Goal: Task Accomplishment & Management: Use online tool/utility

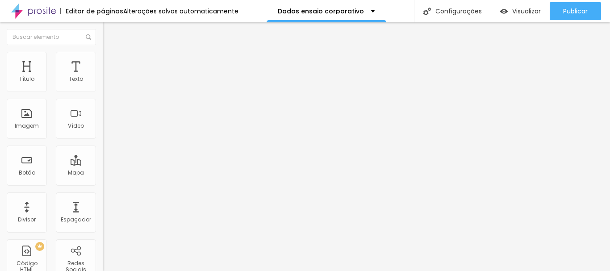
click at [103, 90] on img at bounding box center [105, 92] width 5 height 5
click at [103, 90] on div "DADOS PARA CONTRATO ENSAIO" at bounding box center [154, 82] width 103 height 15
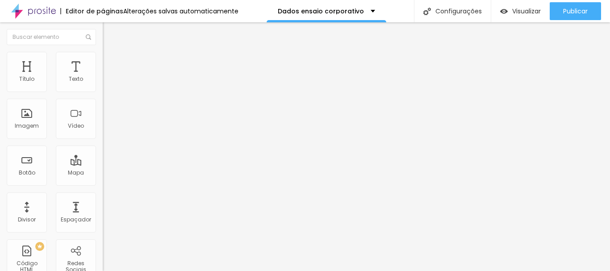
click at [109, 87] on div "DADOS PARA CONTRATO ENSAIO" at bounding box center [154, 83] width 91 height 8
click at [109, 87] on div "Dados gestante" at bounding box center [154, 83] width 91 height 8
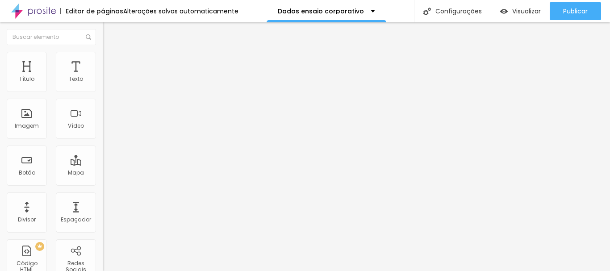
scroll to position [66, 0]
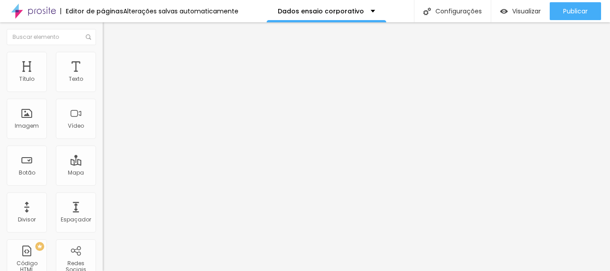
click at [103, 90] on span at bounding box center [105, 94] width 5 height 8
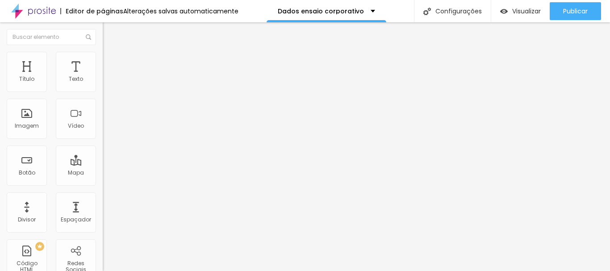
click at [103, 90] on div "Dados gestante" at bounding box center [154, 82] width 103 height 15
drag, startPoint x: 202, startPoint y: 71, endPoint x: 139, endPoint y: 69, distance: 63.0
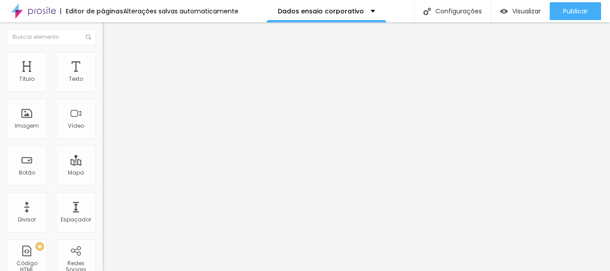
type input "Dados ensaio corporativo"
drag, startPoint x: 207, startPoint y: 197, endPoint x: 185, endPoint y: 197, distance: 22.3
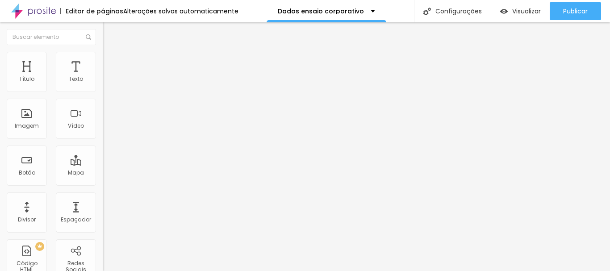
scroll to position [45, 0]
drag, startPoint x: 158, startPoint y: 180, endPoint x: 162, endPoint y: 121, distance: 59.5
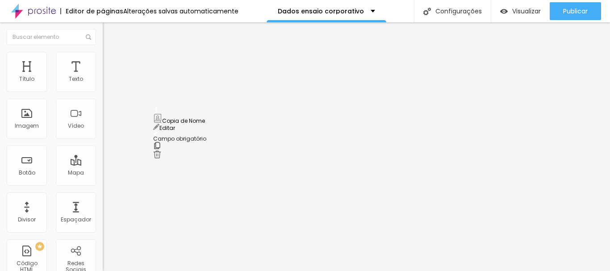
drag, startPoint x: 232, startPoint y: 107, endPoint x: 170, endPoint y: 107, distance: 62.5
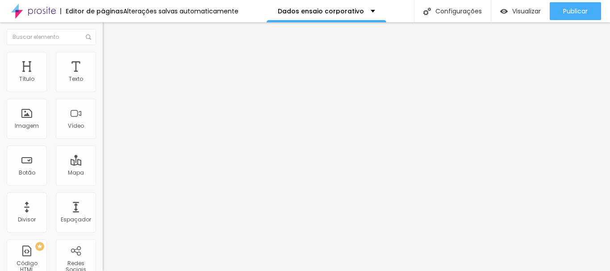
type input "RG"
drag, startPoint x: 353, startPoint y: 109, endPoint x: 422, endPoint y: 109, distance: 68.8
type input "Coloque seu RG aqui"
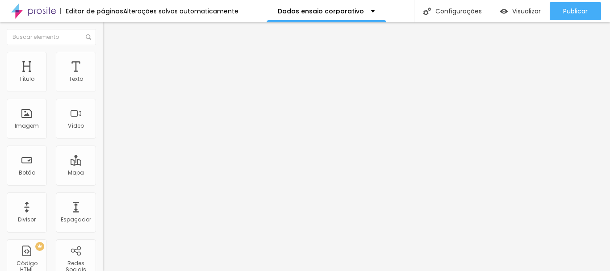
drag, startPoint x: 158, startPoint y: 208, endPoint x: 157, endPoint y: 153, distance: 55.4
drag, startPoint x: 222, startPoint y: 138, endPoint x: 161, endPoint y: 139, distance: 60.3
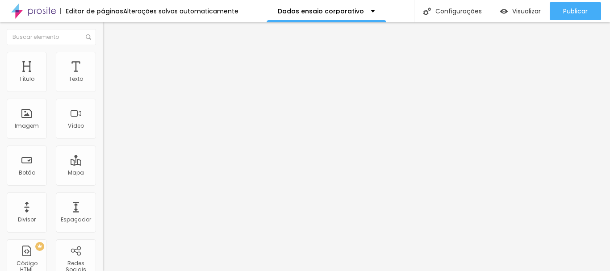
type input "CPF"
drag, startPoint x: 355, startPoint y: 139, endPoint x: 363, endPoint y: 140, distance: 7.7
type input "Coloque seu CPF aqui"
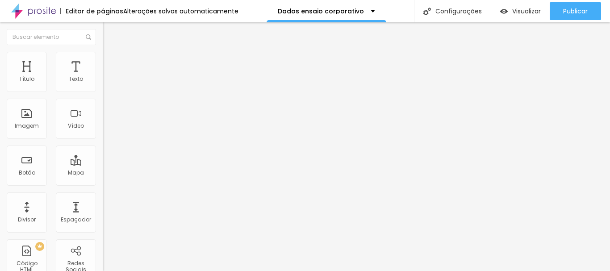
drag, startPoint x: 224, startPoint y: 199, endPoint x: 160, endPoint y: 192, distance: 64.7
type input "E-mail"
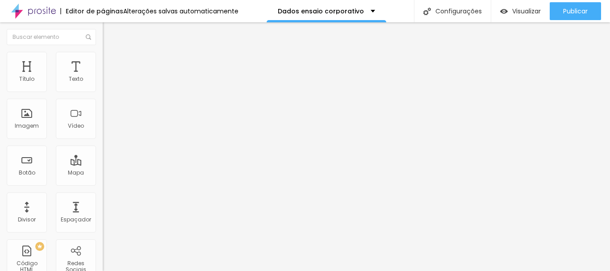
drag, startPoint x: 341, startPoint y: 201, endPoint x: 391, endPoint y: 201, distance: 49.6
type input "Coloque seu e-mail aqui"
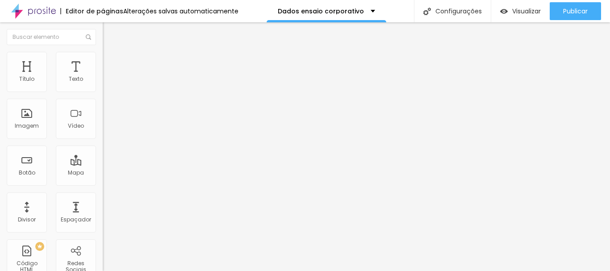
drag, startPoint x: 242, startPoint y: 143, endPoint x: 168, endPoint y: 138, distance: 73.9
type input "Pacote escolhido"
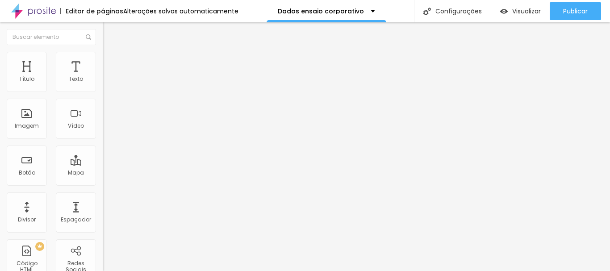
drag, startPoint x: 220, startPoint y: 184, endPoint x: 193, endPoint y: 184, distance: 27.2
type input "0"
type input "01 foto"
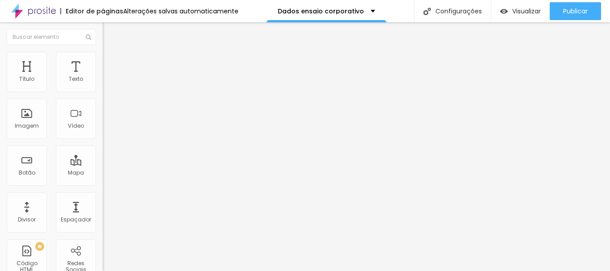
drag, startPoint x: 215, startPoint y: 201, endPoint x: 177, endPoint y: 200, distance: 37.5
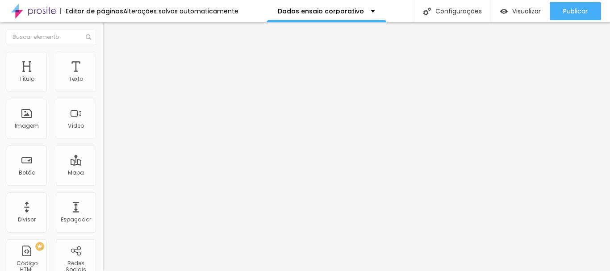
type input "10 fotos"
drag, startPoint x: 236, startPoint y: 226, endPoint x: 184, endPoint y: 226, distance: 51.8
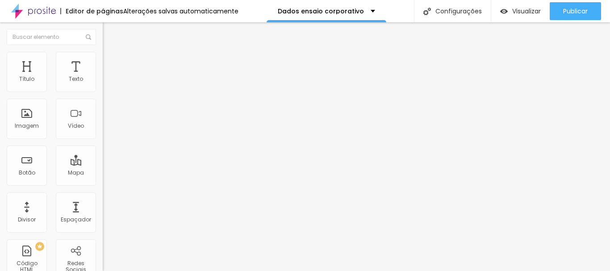
drag, startPoint x: 228, startPoint y: 118, endPoint x: 138, endPoint y: 122, distance: 89.9
type input "Ensaio Completo"
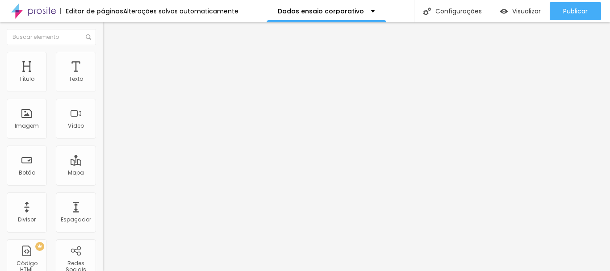
type input "data do ensaio"
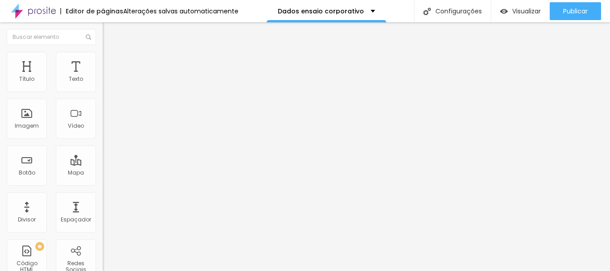
scroll to position [299, 0]
drag, startPoint x: 211, startPoint y: 141, endPoint x: 156, endPoint y: 140, distance: 54.9
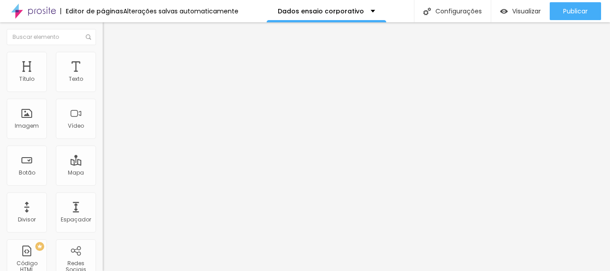
type input "Horário"
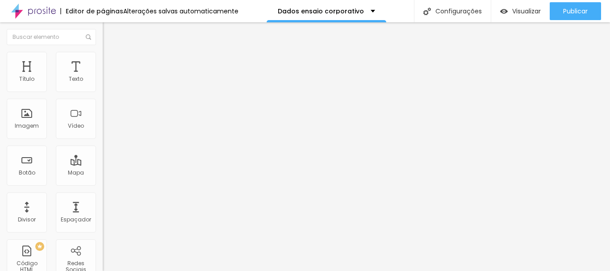
scroll to position [209, 0]
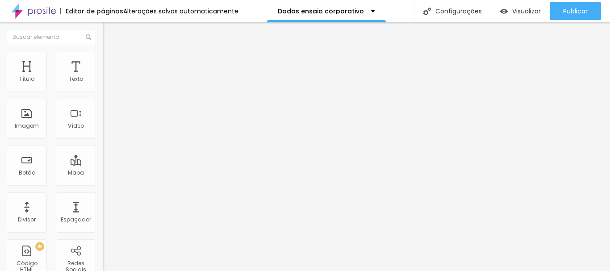
scroll to position [329, 0]
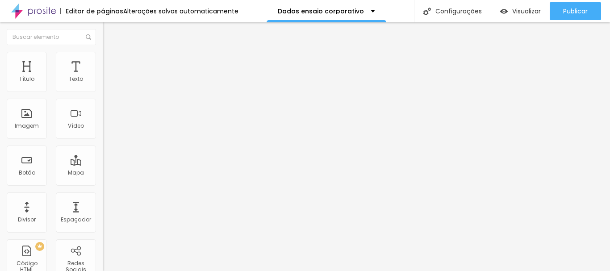
scroll to position [285, 0]
drag, startPoint x: 233, startPoint y: 189, endPoint x: 162, endPoint y: 183, distance: 71.7
type input "Forma de Pagamento"
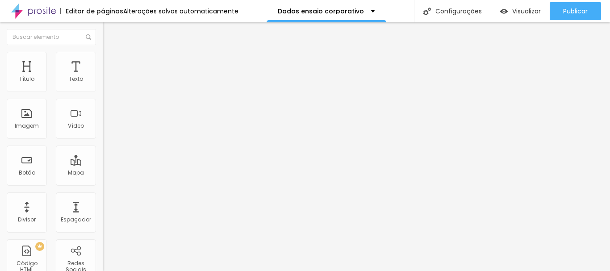
type input "d"
type input "Ex: à vista na assinatura do contrato OU sinal"
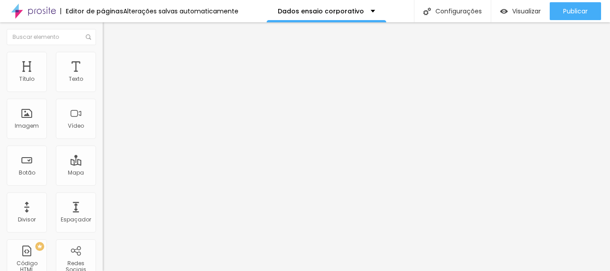
scroll to position [0, 21]
click at [103, 90] on div "Dados gestante" at bounding box center [154, 82] width 103 height 15
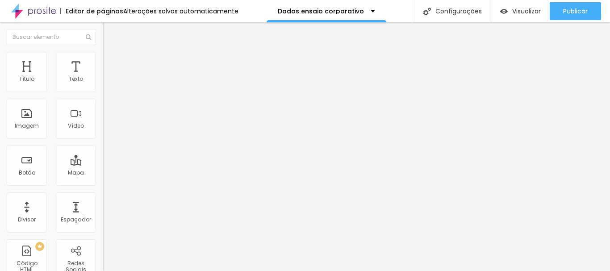
scroll to position [73, 0]
click at [109, 87] on div "Dados gestante" at bounding box center [154, 83] width 91 height 8
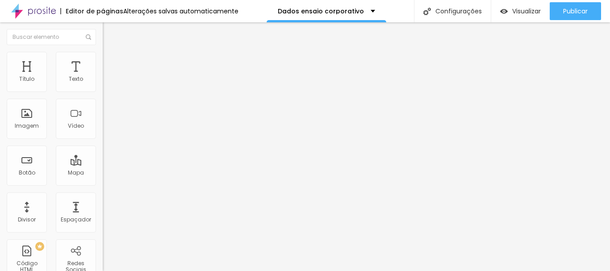
type input "d"
type input "Dados ensaio corporativo"
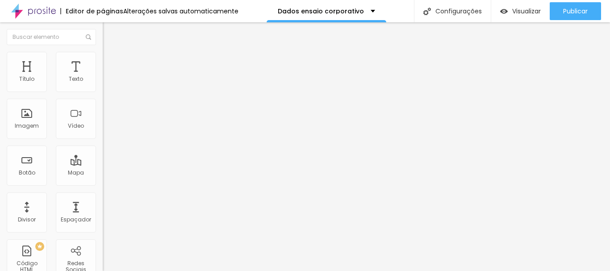
drag, startPoint x: 206, startPoint y: 224, endPoint x: 173, endPoint y: 174, distance: 60.0
type input "RG"
drag, startPoint x: 343, startPoint y: 151, endPoint x: 390, endPoint y: 151, distance: 46.0
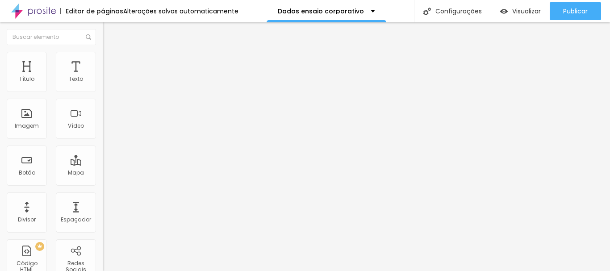
type input "Coloque seu RG aqui"
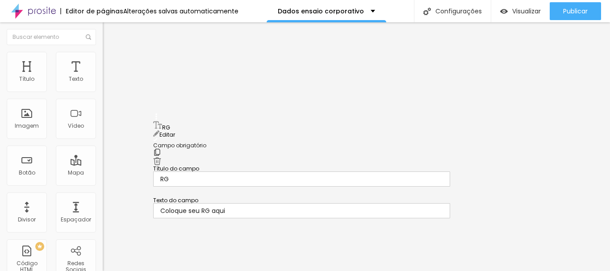
drag, startPoint x: 158, startPoint y: 171, endPoint x: 158, endPoint y: 134, distance: 36.6
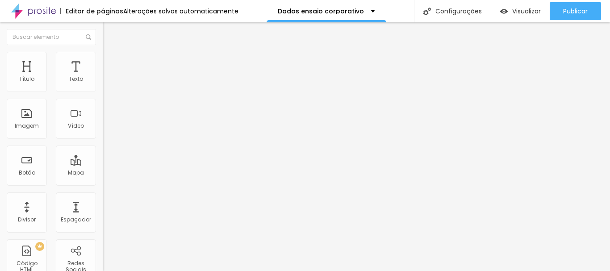
scroll to position [121, 0]
drag, startPoint x: 222, startPoint y: 137, endPoint x: 161, endPoint y: 138, distance: 61.2
type input "CPF"
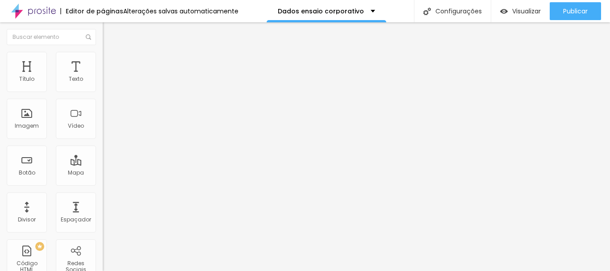
type input "Coloque seu CPF aqui"
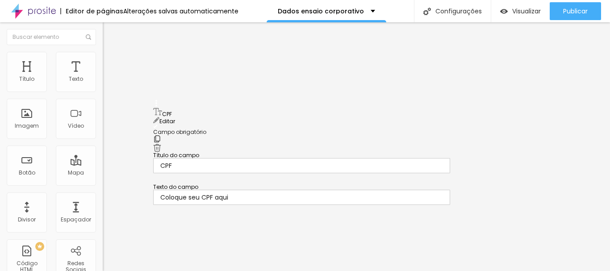
drag, startPoint x: 155, startPoint y: 150, endPoint x: 159, endPoint y: 115, distance: 35.6
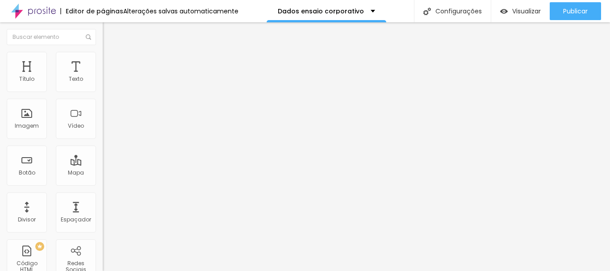
drag, startPoint x: 155, startPoint y: 220, endPoint x: 159, endPoint y: 180, distance: 39.5
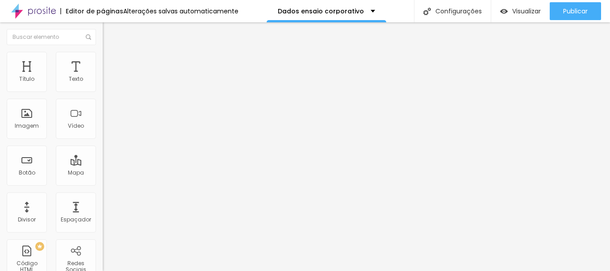
drag, startPoint x: 223, startPoint y: 178, endPoint x: 118, endPoint y: 177, distance: 105.0
type input "Endereço"
drag, startPoint x: 337, startPoint y: 179, endPoint x: 415, endPoint y: 178, distance: 78.2
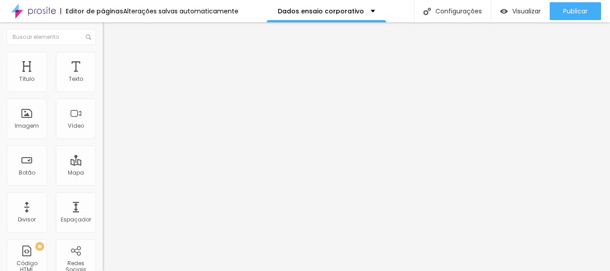
type input "Rua, numero, cidade"
click at [103, 90] on img at bounding box center [105, 92] width 5 height 5
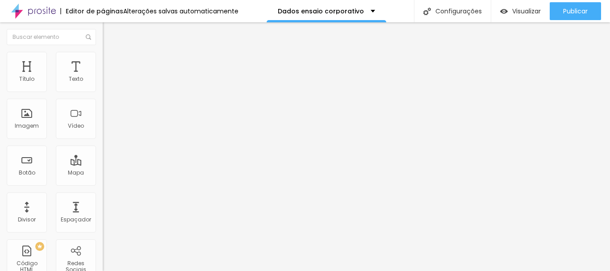
scroll to position [89, 0]
drag, startPoint x: 204, startPoint y: 184, endPoint x: 159, endPoint y: 183, distance: 44.7
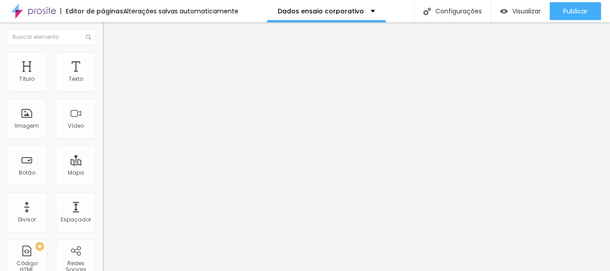
type input "Telefone"
type input "Coloque seu Whatsapp aqui"
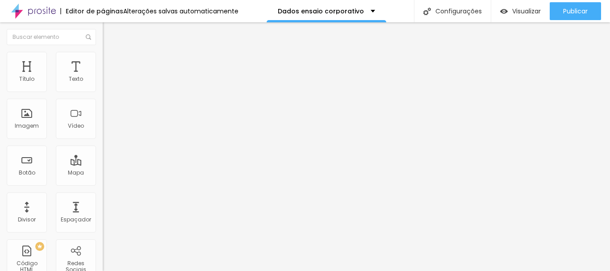
drag, startPoint x: 147, startPoint y: 138, endPoint x: 134, endPoint y: 138, distance: 13.0
type input "Pacote Escolhido"
drag, startPoint x: 192, startPoint y: 186, endPoint x: 281, endPoint y: 189, distance: 89.4
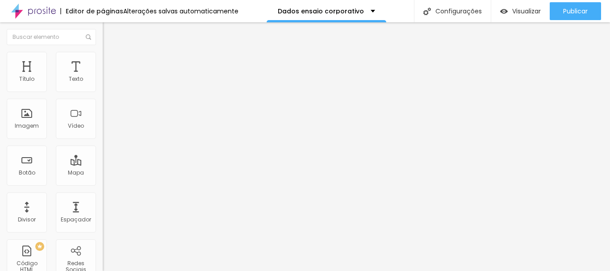
type input "01 foto"
drag, startPoint x: 230, startPoint y: 207, endPoint x: 164, endPoint y: 203, distance: 66.2
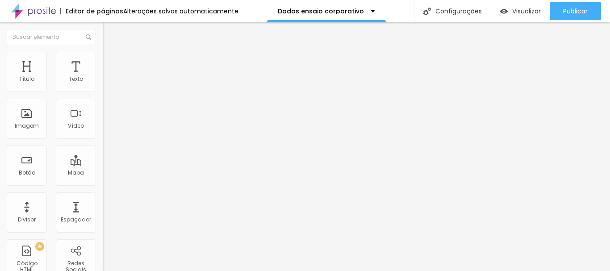
type input "10 fotos"
drag, startPoint x: 228, startPoint y: 184, endPoint x: 165, endPoint y: 180, distance: 63.1
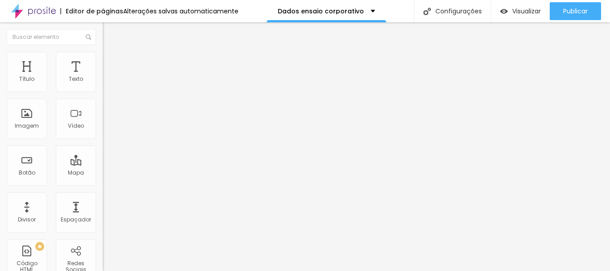
type input "Ensaio Completo"
click at [103, 90] on span at bounding box center [105, 94] width 5 height 8
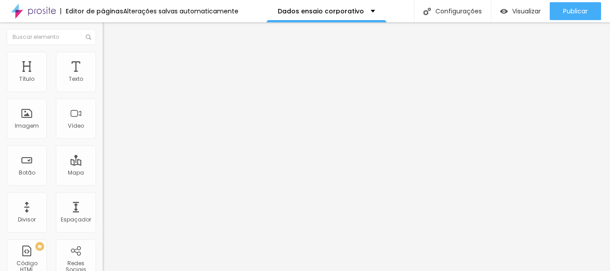
scroll to position [255, 0]
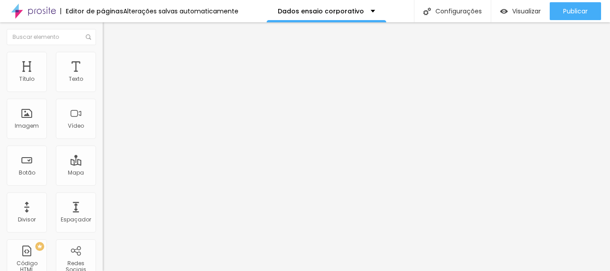
type input "Coloque a data do ensaio"
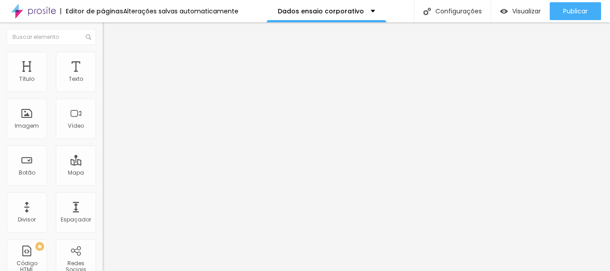
drag, startPoint x: 211, startPoint y: 144, endPoint x: 149, endPoint y: 140, distance: 61.8
type input "Horário"
type input "E"
type input "Coloque o horário do ensaio"
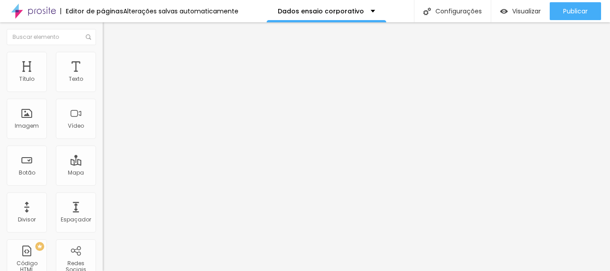
drag, startPoint x: 223, startPoint y: 168, endPoint x: 115, endPoint y: 169, distance: 108.1
type input "Forma de Pagamento"
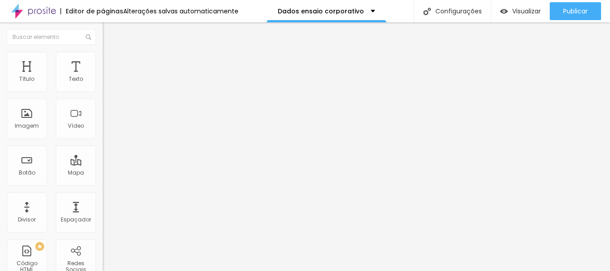
type input "Ex: Sinal e o restante após a escolha das imagens,"
drag, startPoint x: 368, startPoint y: 167, endPoint x: 433, endPoint y: 167, distance: 65.2
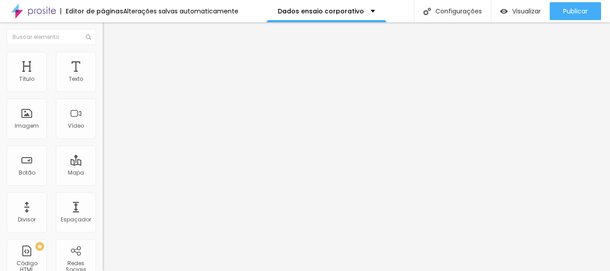
drag, startPoint x: 435, startPoint y: 170, endPoint x: 272, endPoint y: 176, distance: 162.7
drag, startPoint x: 336, startPoint y: 172, endPoint x: 449, endPoint y: 170, distance: 112.6
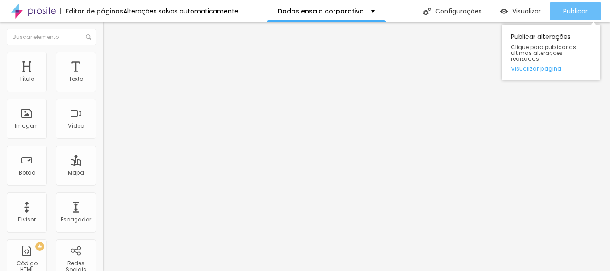
click at [568, 13] on span "Publicar" at bounding box center [575, 11] width 25 height 7
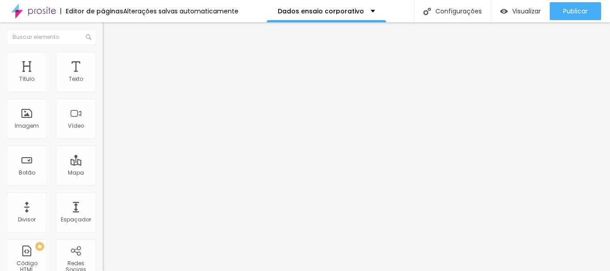
click at [103, 90] on div "Form" at bounding box center [154, 82] width 103 height 15
click at [103, 90] on img at bounding box center [105, 92] width 5 height 5
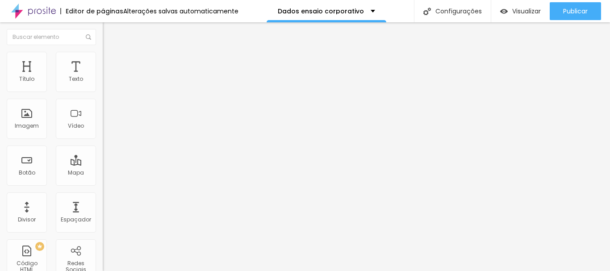
drag, startPoint x: 182, startPoint y: 183, endPoint x: 166, endPoint y: 177, distance: 17.0
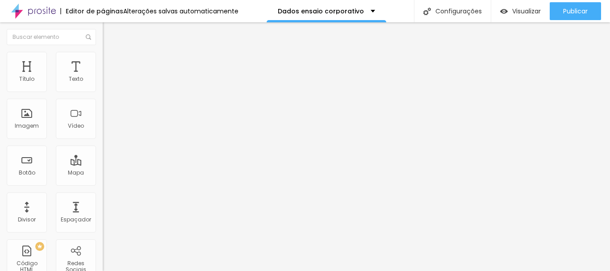
type input "Gostaria de adicionar maquiagem?"
drag, startPoint x: 187, startPoint y: 139, endPoint x: 159, endPoint y: 140, distance: 28.2
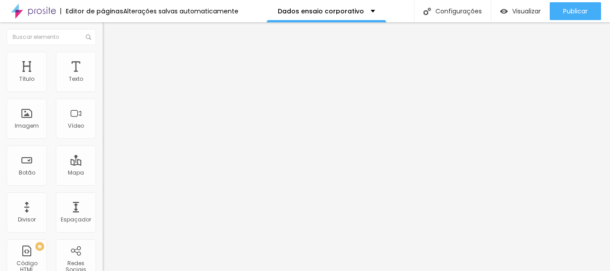
type input "Sim, R$150,00"
type input "Gostaria de adicionar maquiagem no estúdio?"
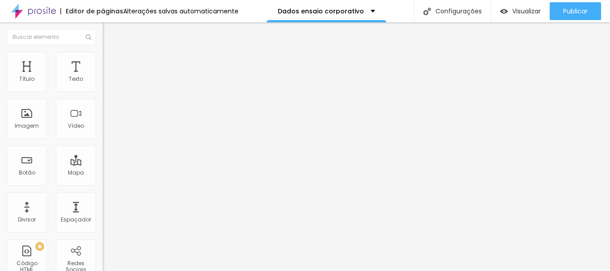
drag, startPoint x: 239, startPoint y: 159, endPoint x: 173, endPoint y: 159, distance: 66.1
type input "Nao"
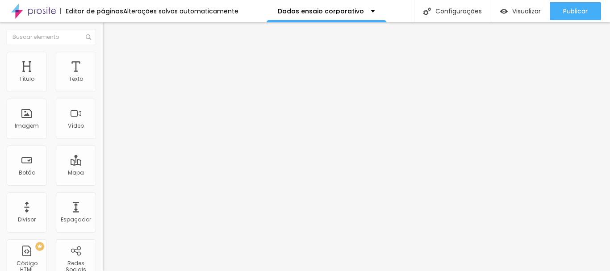
scroll to position [498, 0]
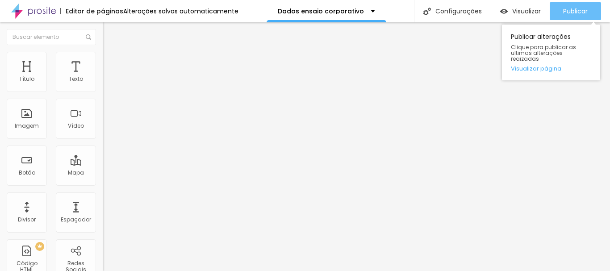
click at [574, 13] on span "Publicar" at bounding box center [575, 11] width 25 height 7
click at [576, 5] on div "Publicar" at bounding box center [575, 11] width 25 height 18
